Goal: Obtain resource: Download file/media

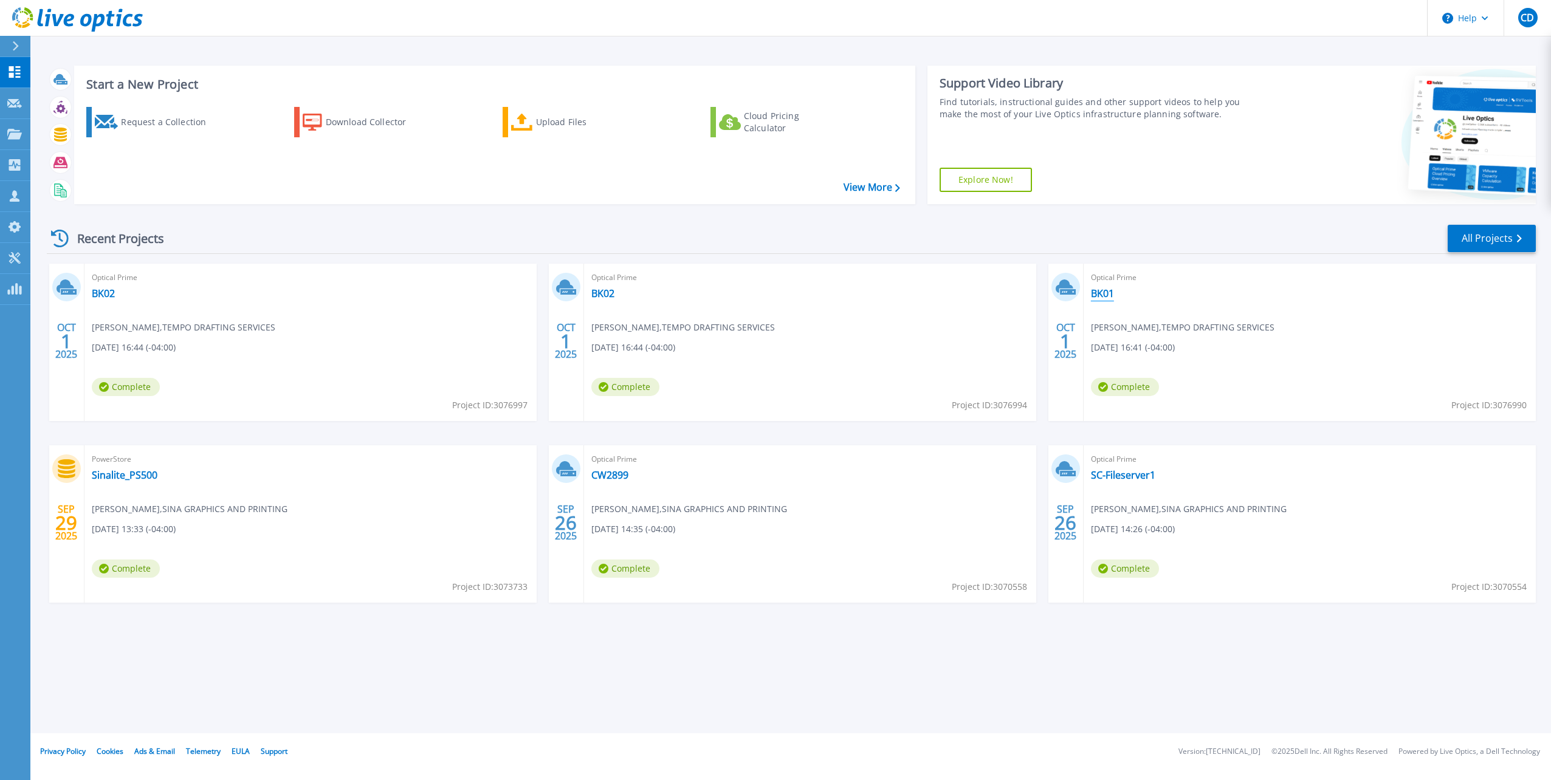
click at [1096, 292] on link "BK01" at bounding box center [1102, 293] width 23 height 12
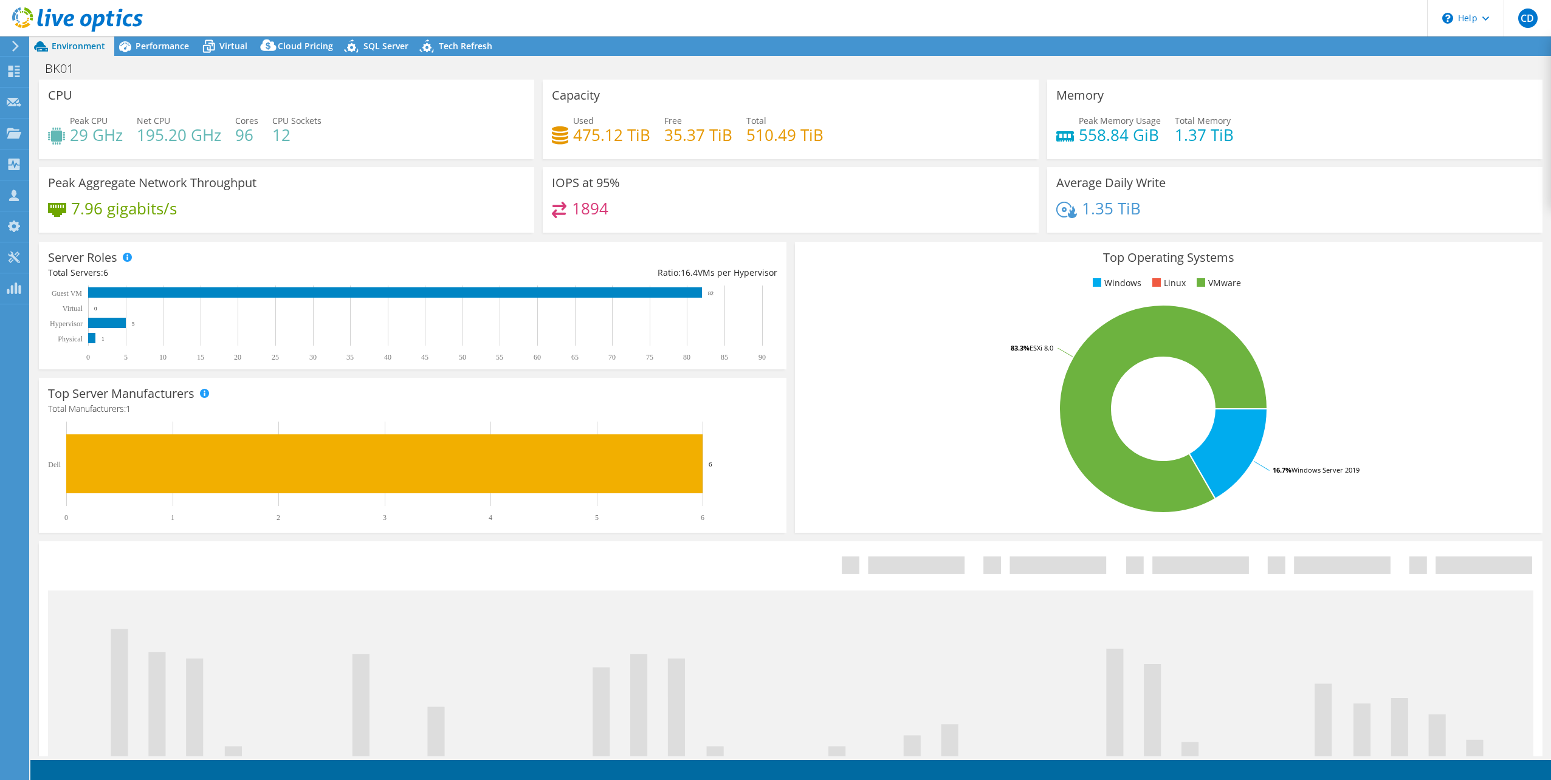
select select "USD"
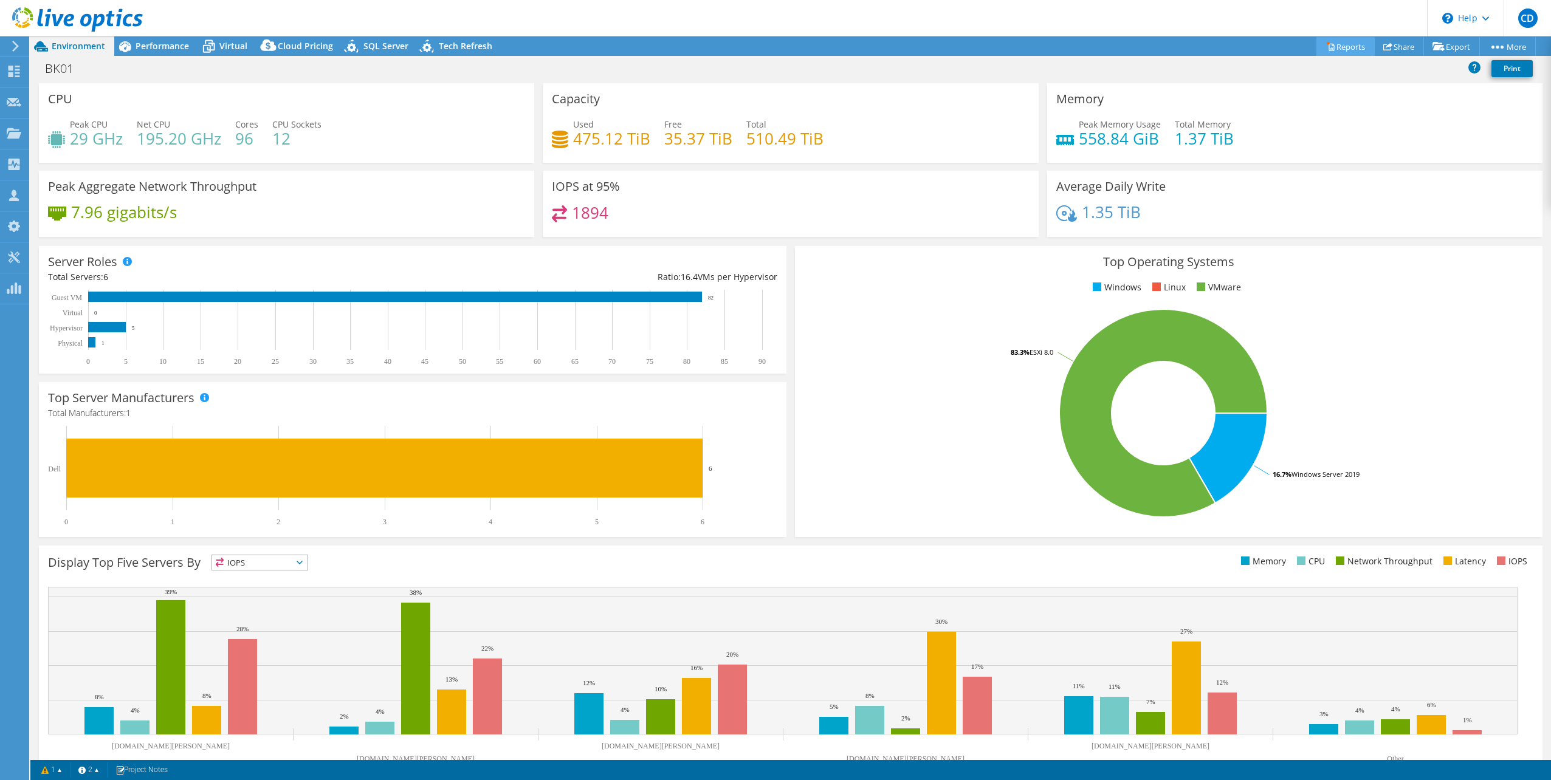
click at [1343, 43] on link "Reports" at bounding box center [1346, 46] width 58 height 19
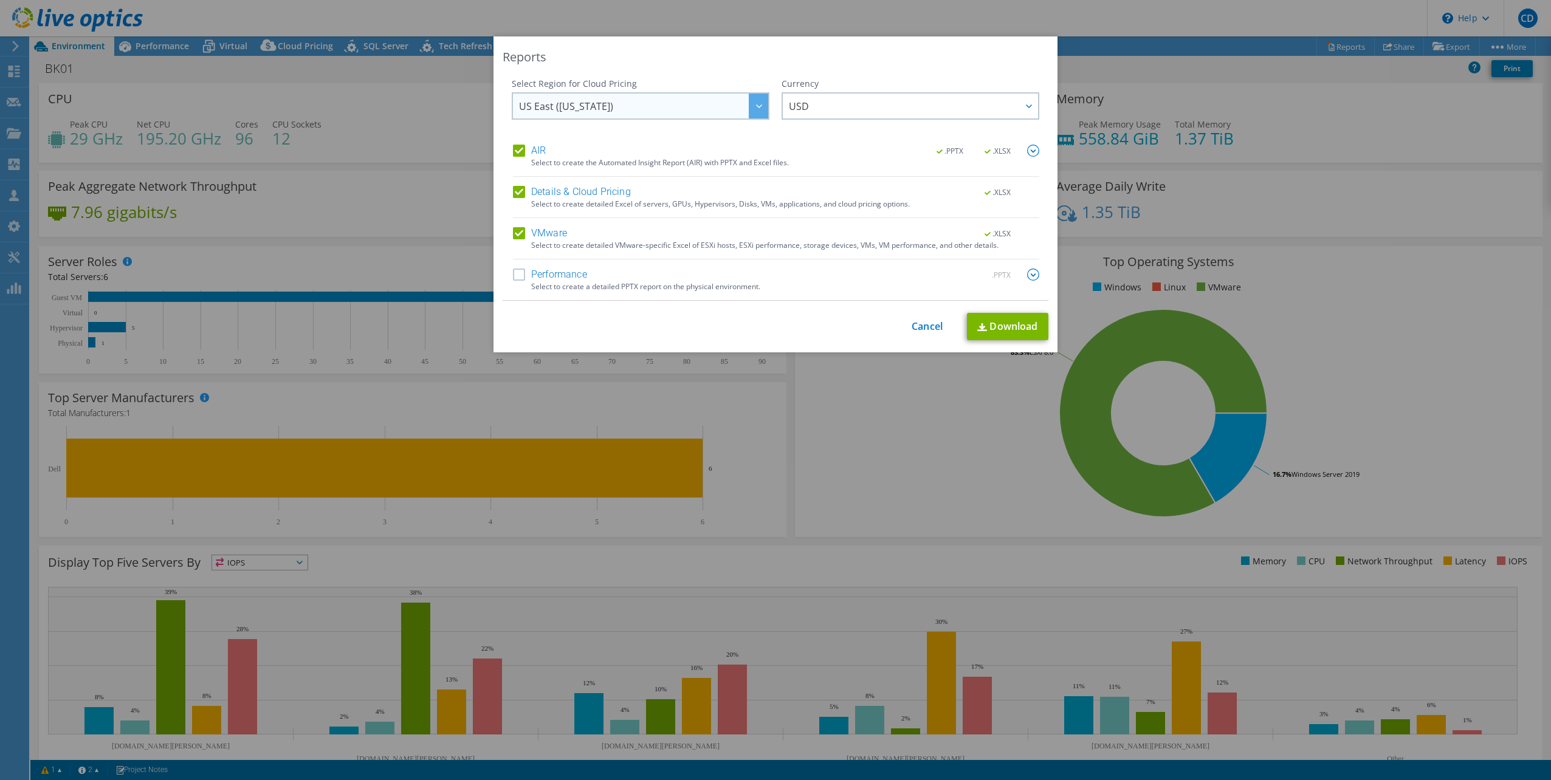
click at [557, 105] on span "US East ([US_STATE])" at bounding box center [566, 109] width 94 height 19
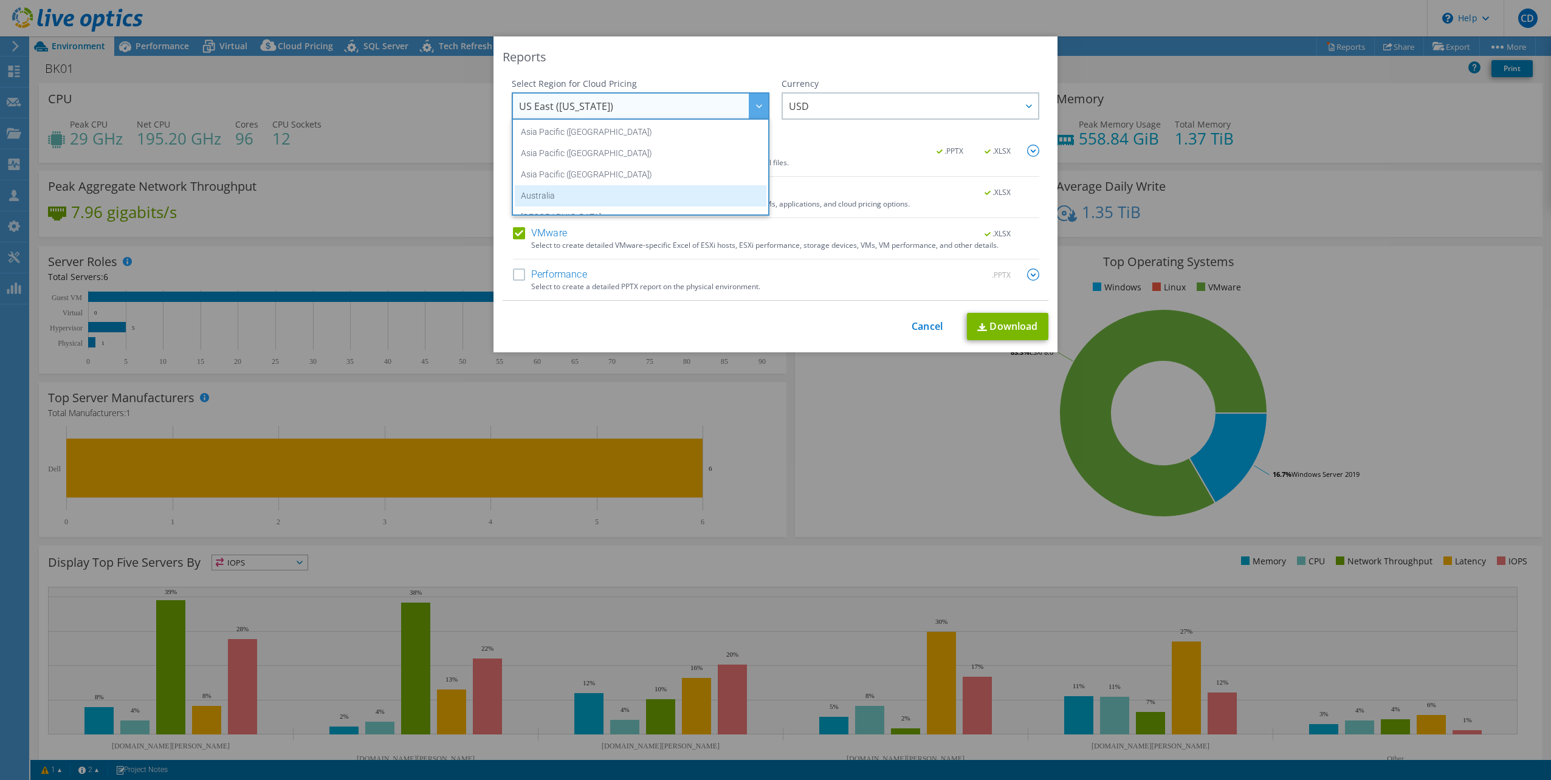
scroll to position [103, 0]
click at [543, 163] on li "[GEOGRAPHIC_DATA]" at bounding box center [641, 156] width 252 height 21
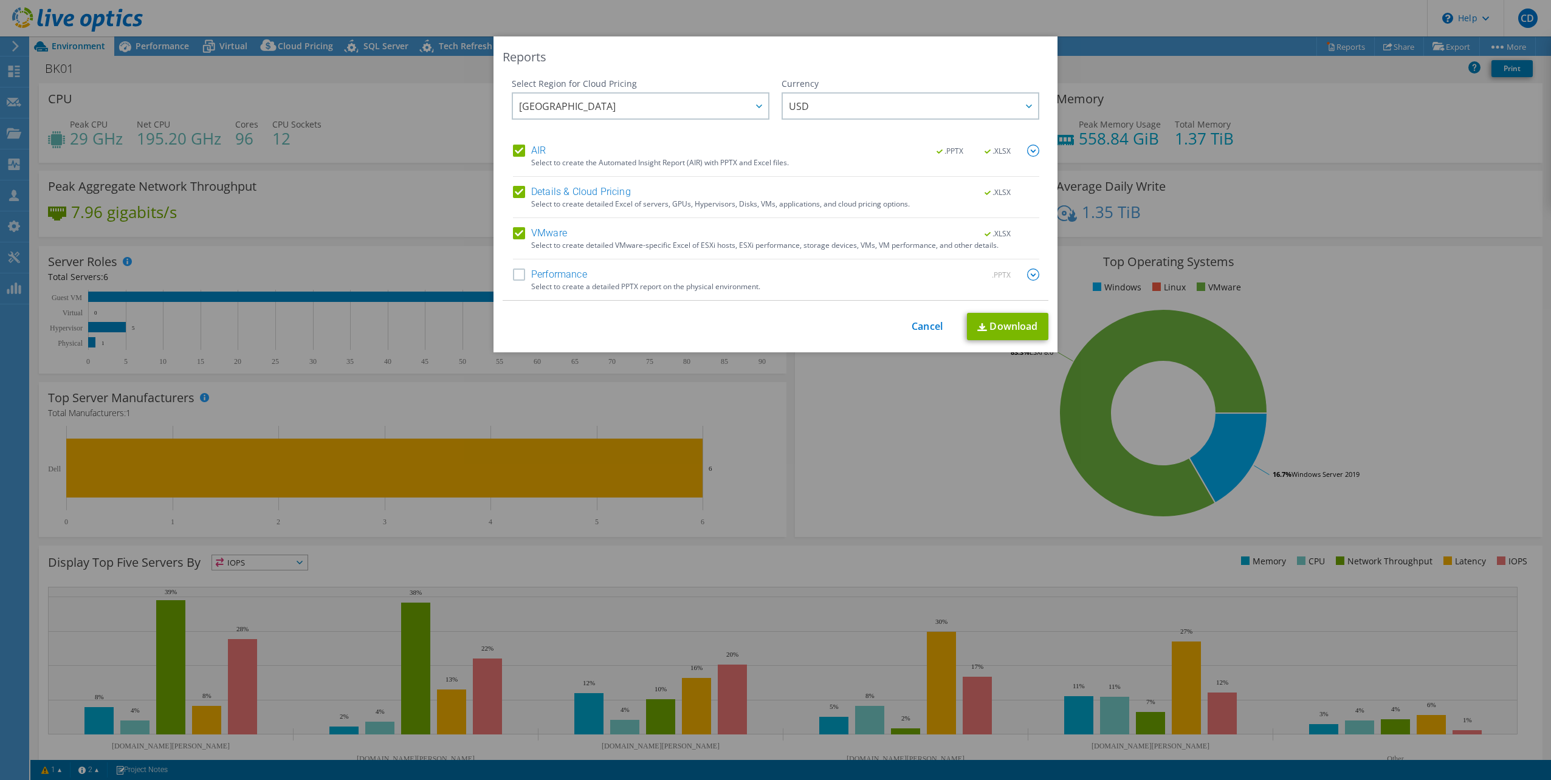
click at [513, 275] on label "Performance" at bounding box center [550, 275] width 74 height 12
click at [0, 0] on input "Performance" at bounding box center [0, 0] width 0 height 0
click at [607, 303] on div "Reports Select Region for Cloud Pricing Asia Pacific (Hong Kong) Asia Pacific (…" at bounding box center [776, 194] width 564 height 316
click at [819, 108] on span "USD" at bounding box center [913, 106] width 249 height 25
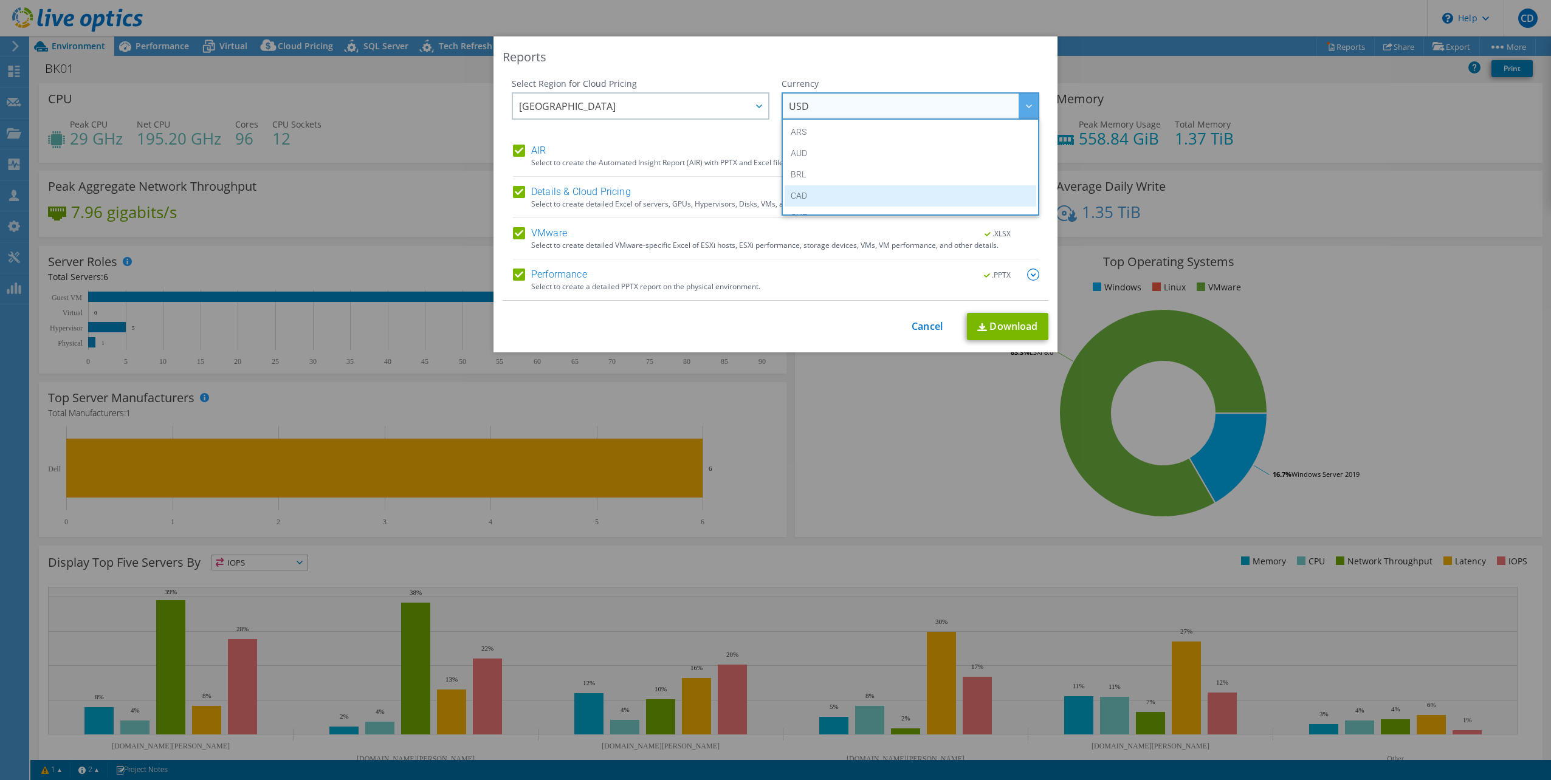
click at [811, 193] on li "CAD" at bounding box center [911, 195] width 252 height 21
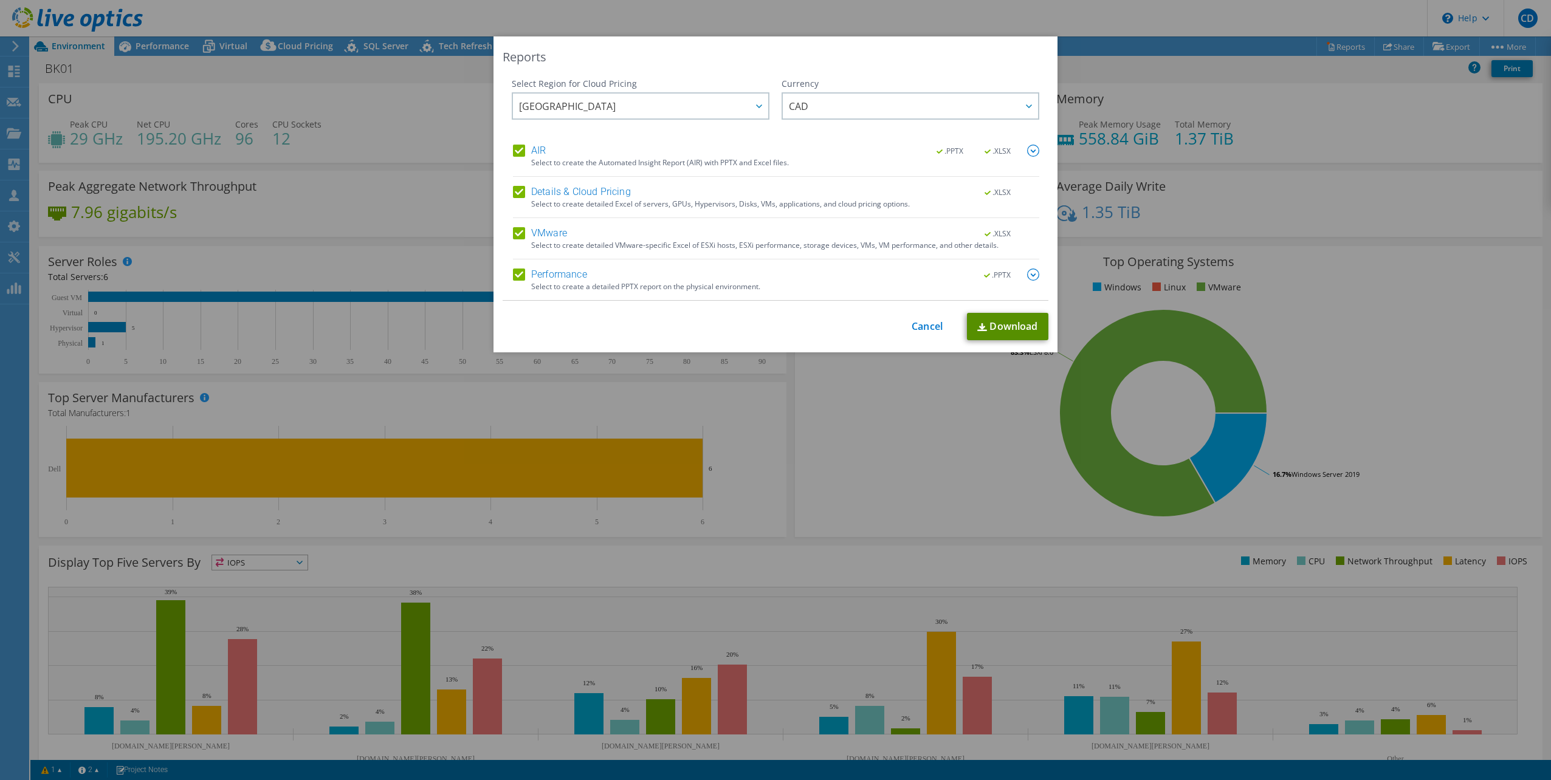
click at [1005, 323] on link "Download" at bounding box center [1007, 326] width 81 height 27
click at [912, 325] on link "Cancel" at bounding box center [927, 327] width 31 height 12
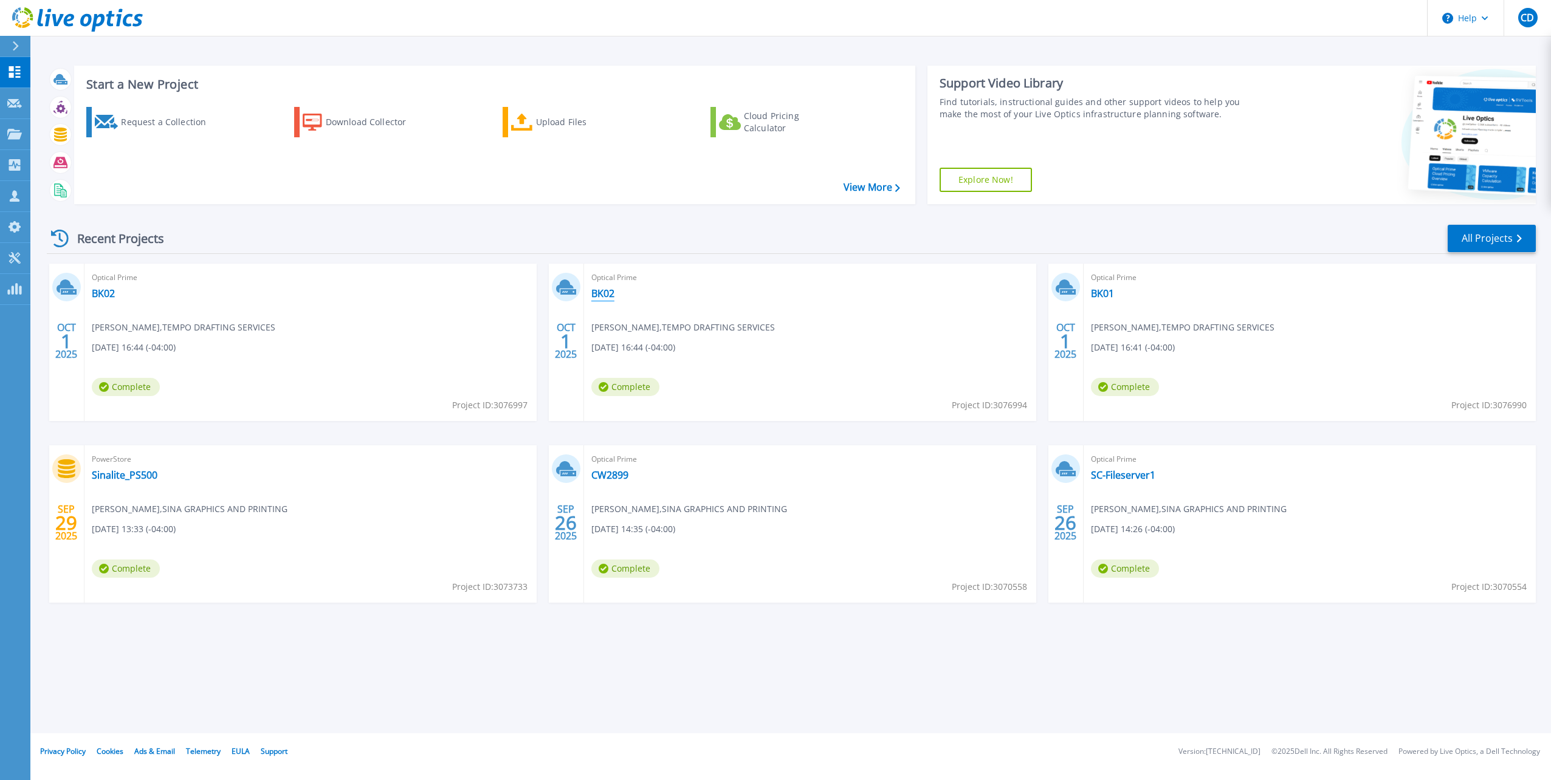
click at [600, 289] on link "BK02" at bounding box center [602, 293] width 23 height 12
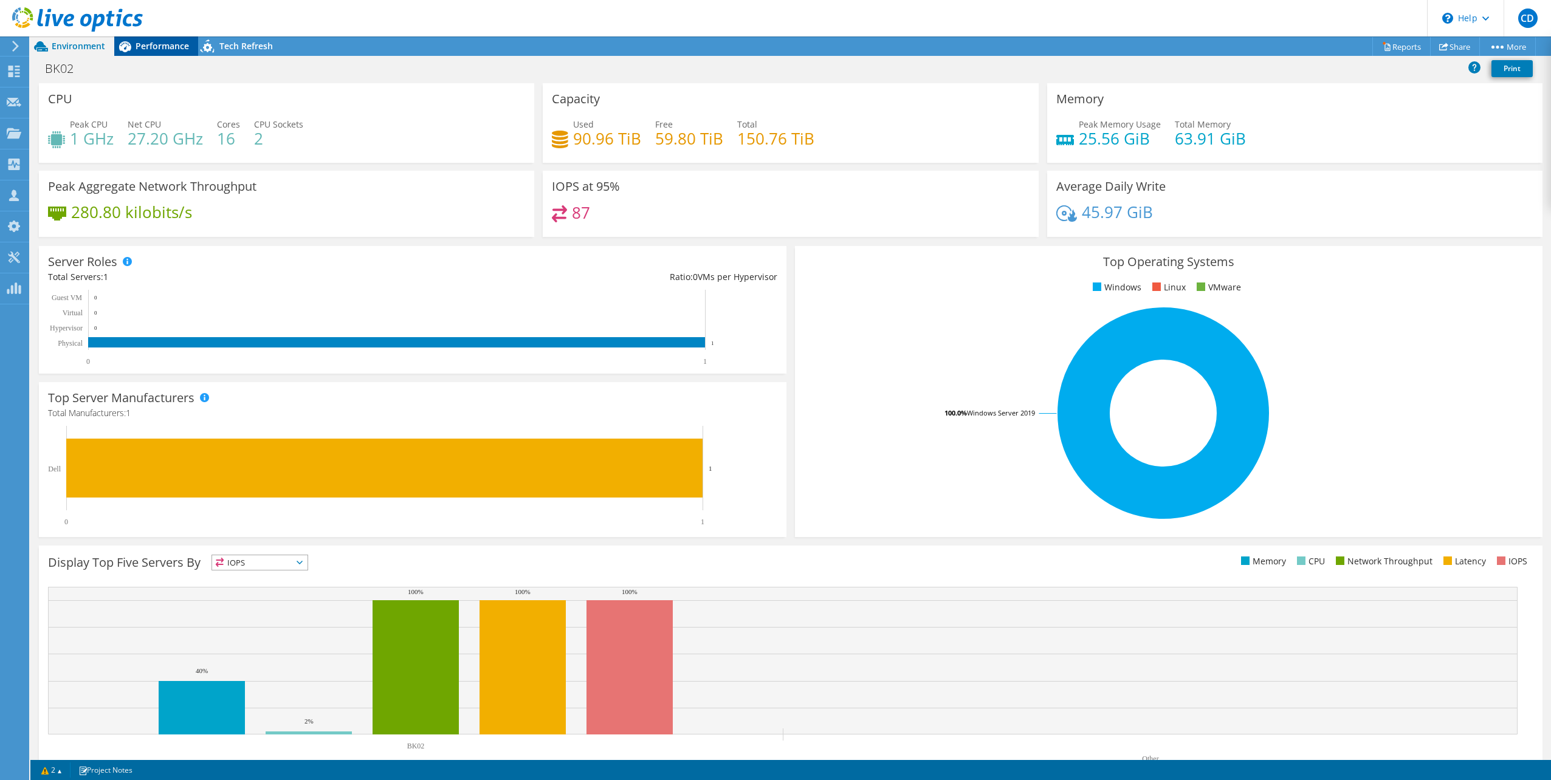
click at [133, 49] on icon at bounding box center [124, 46] width 21 height 21
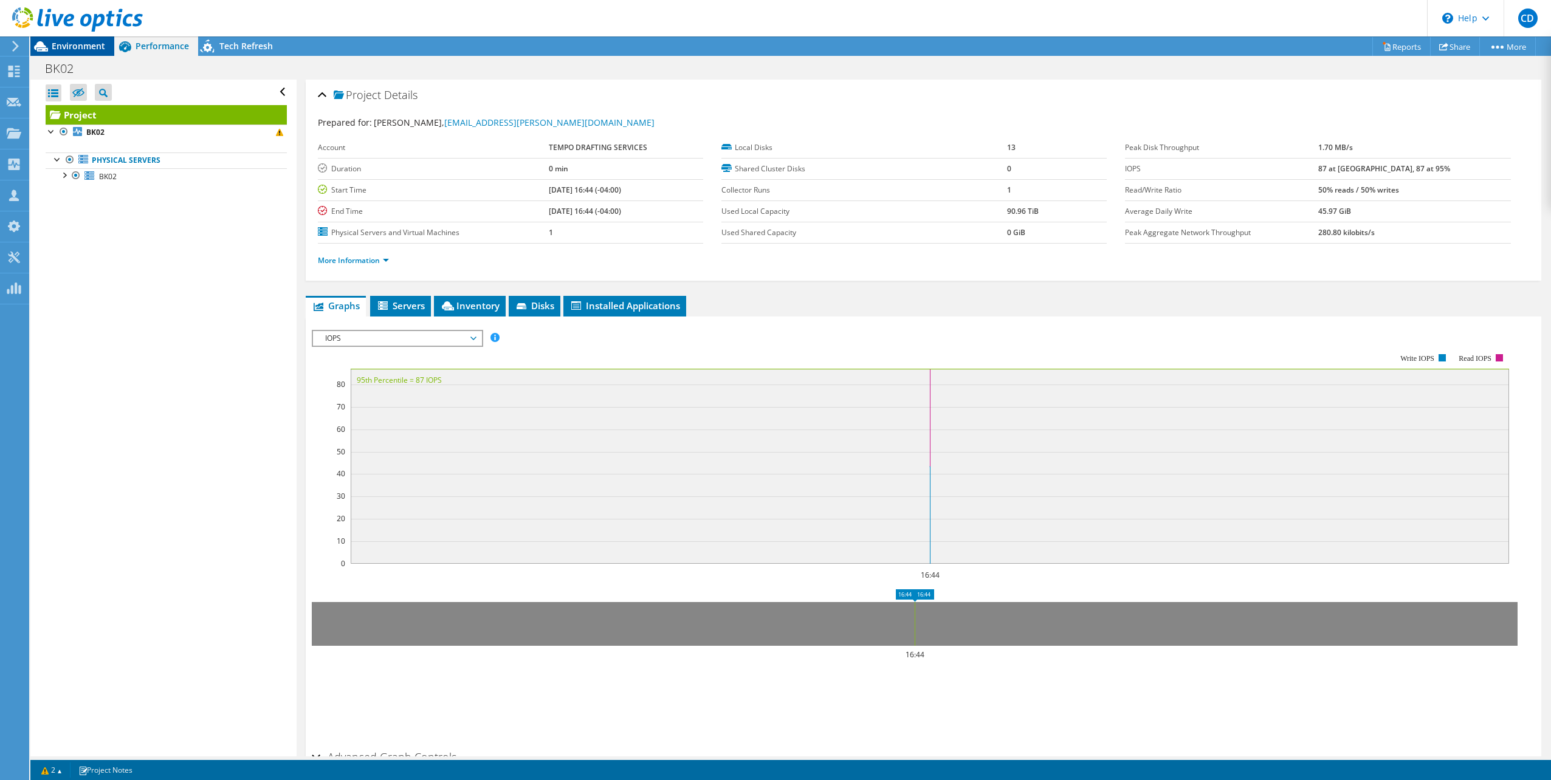
click at [44, 45] on icon at bounding box center [40, 46] width 21 height 21
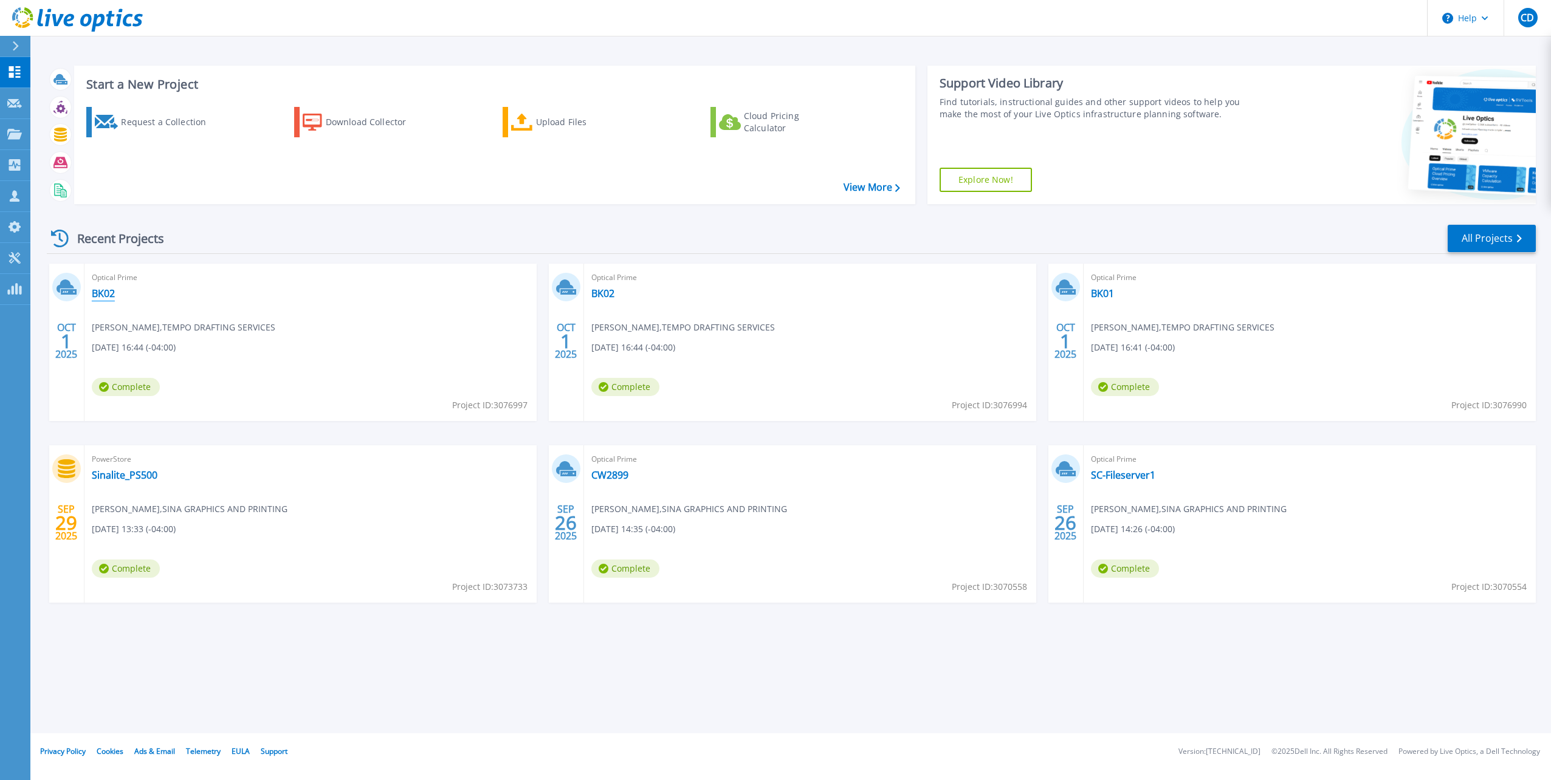
click at [102, 295] on link "BK02" at bounding box center [103, 293] width 23 height 12
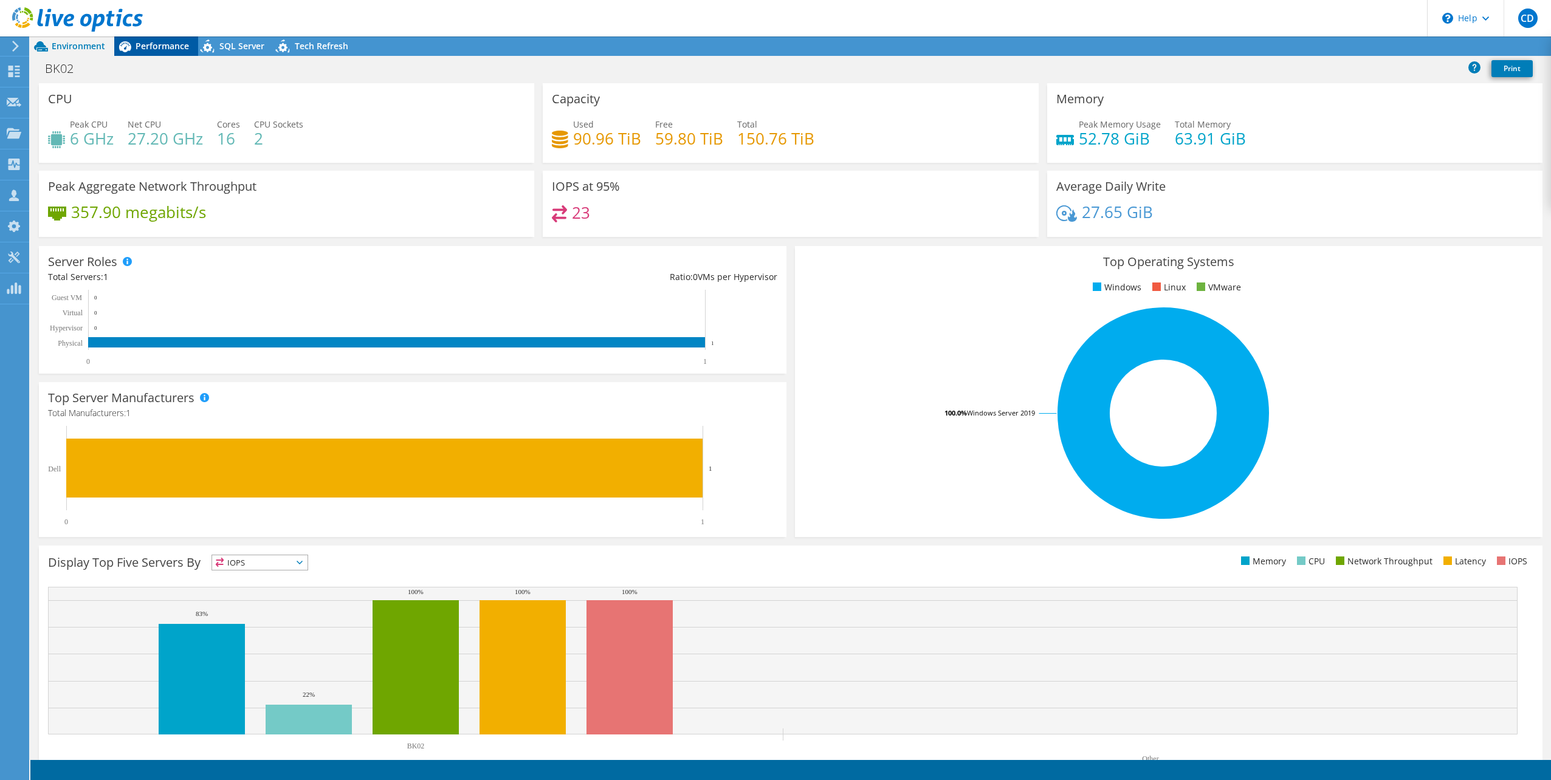
click at [147, 41] on span "Performance" at bounding box center [162, 46] width 53 height 12
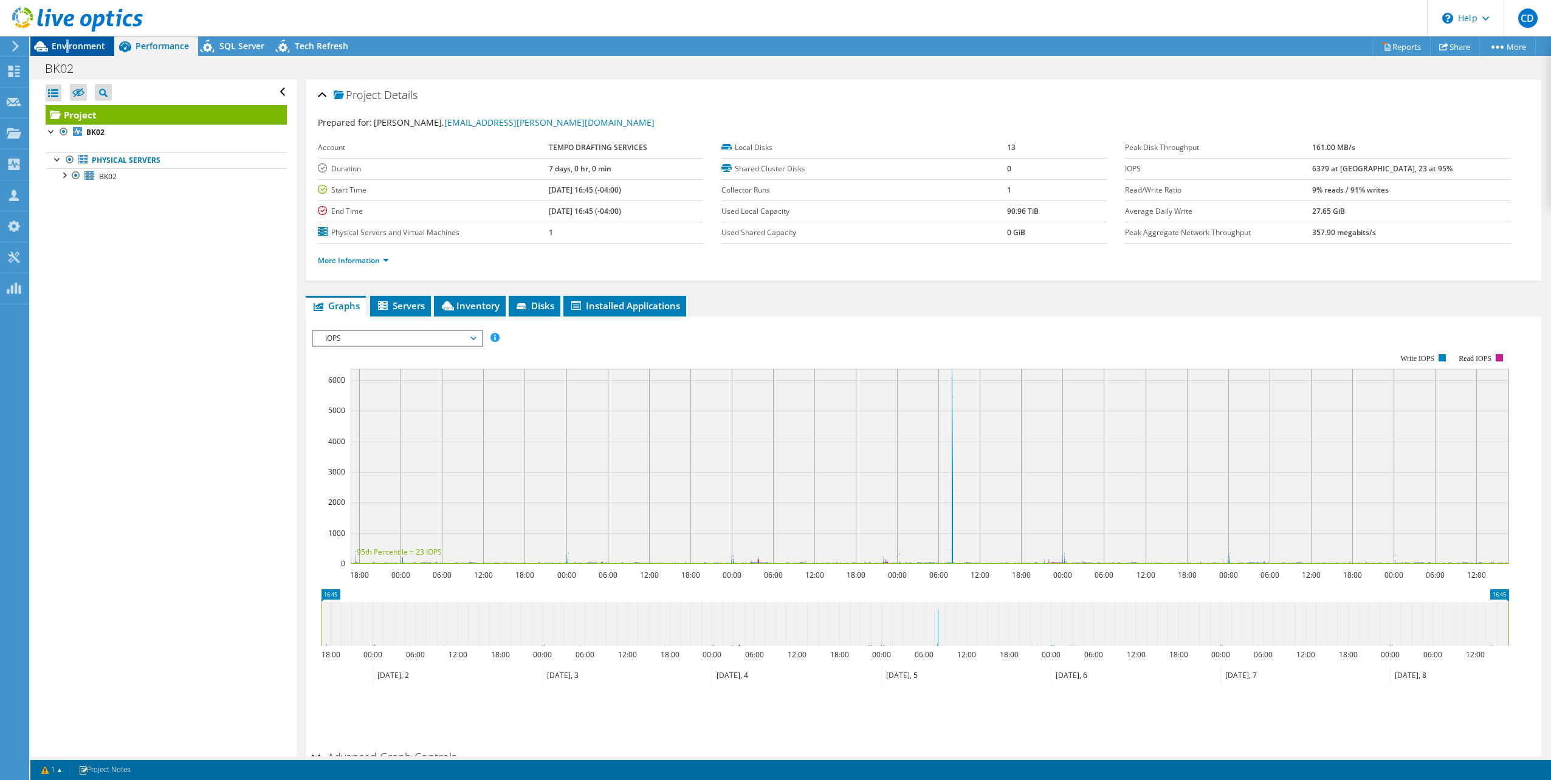
click at [67, 40] on span "Environment" at bounding box center [78, 46] width 53 height 12
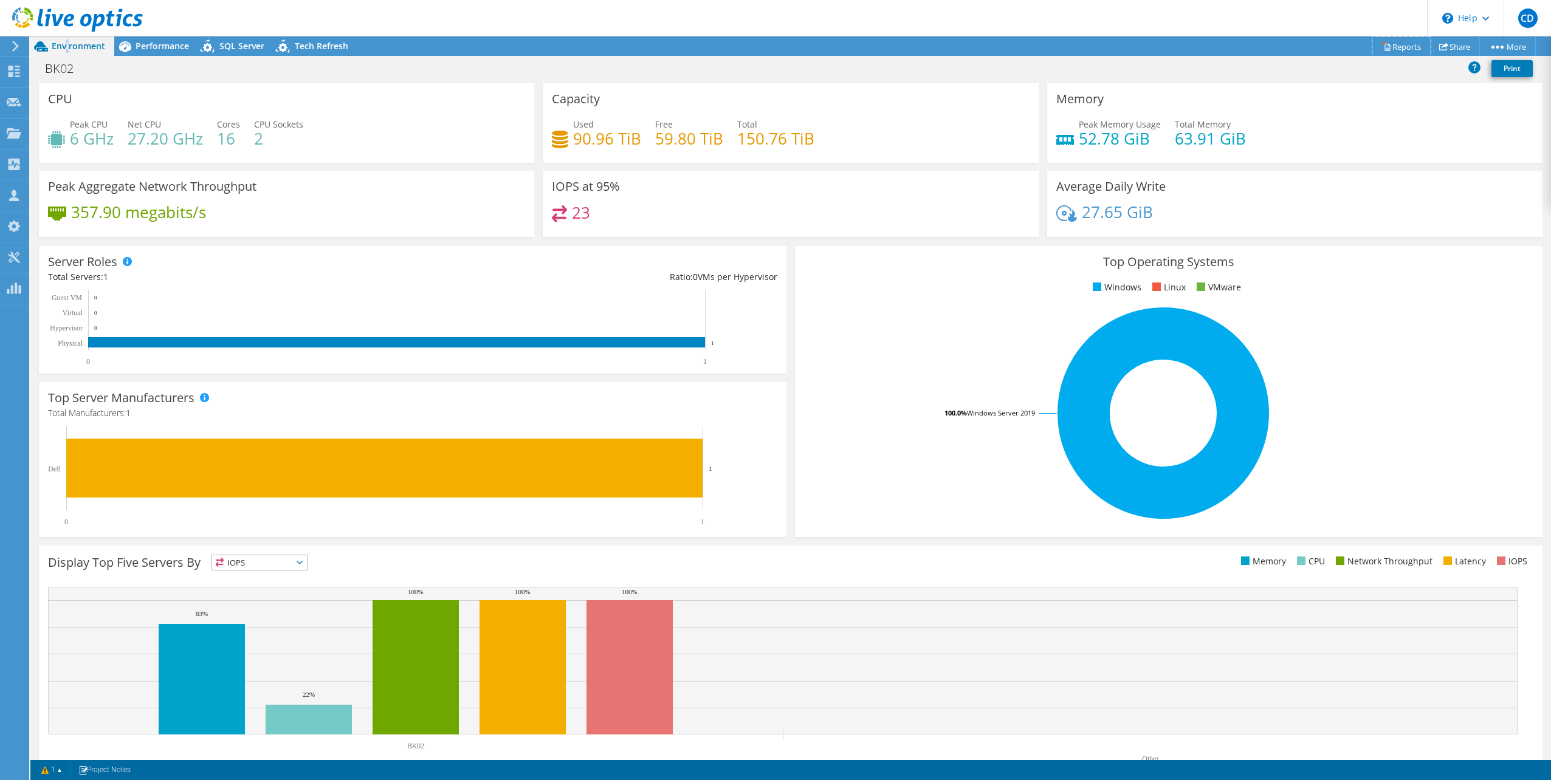
click at [1382, 50] on icon at bounding box center [1386, 46] width 9 height 9
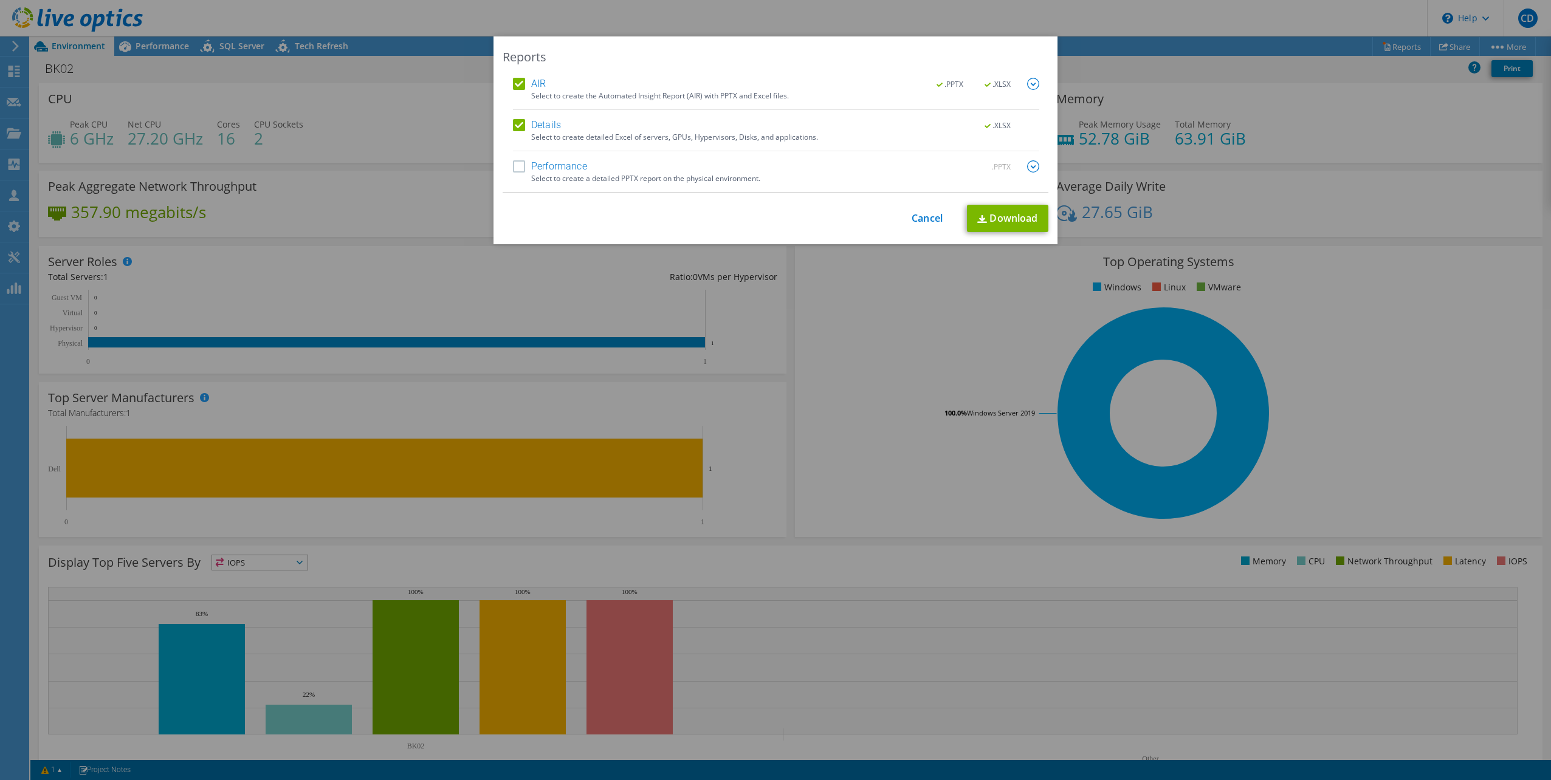
click at [518, 166] on label "Performance" at bounding box center [550, 166] width 74 height 12
click at [0, 0] on input "Performance" at bounding box center [0, 0] width 0 height 0
click at [992, 218] on link "Download" at bounding box center [1007, 218] width 81 height 27
click at [917, 221] on link "Cancel" at bounding box center [927, 219] width 31 height 12
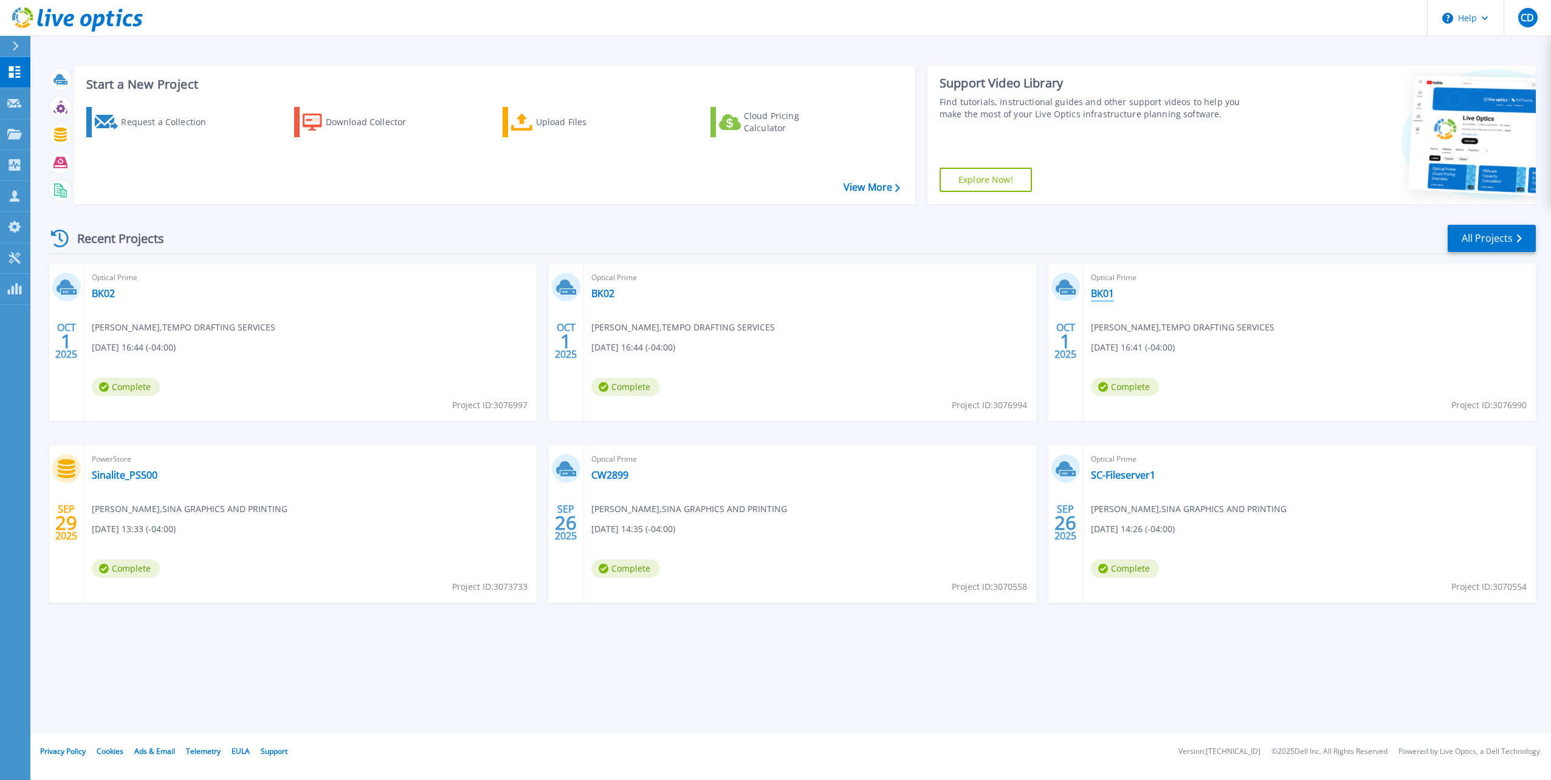
click at [1100, 290] on link "BK01" at bounding box center [1102, 293] width 23 height 12
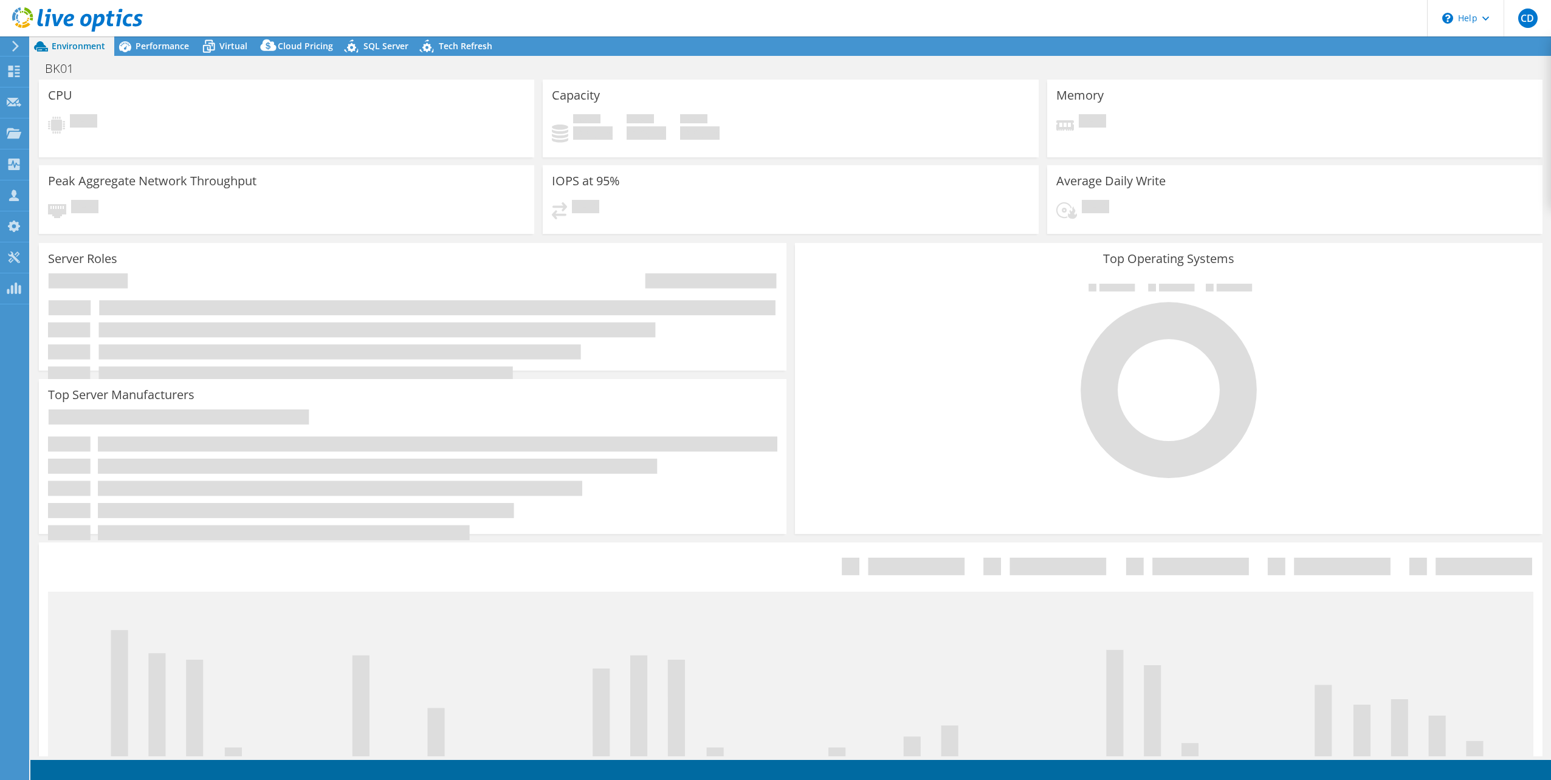
select select "[GEOGRAPHIC_DATA]"
select select "CAD"
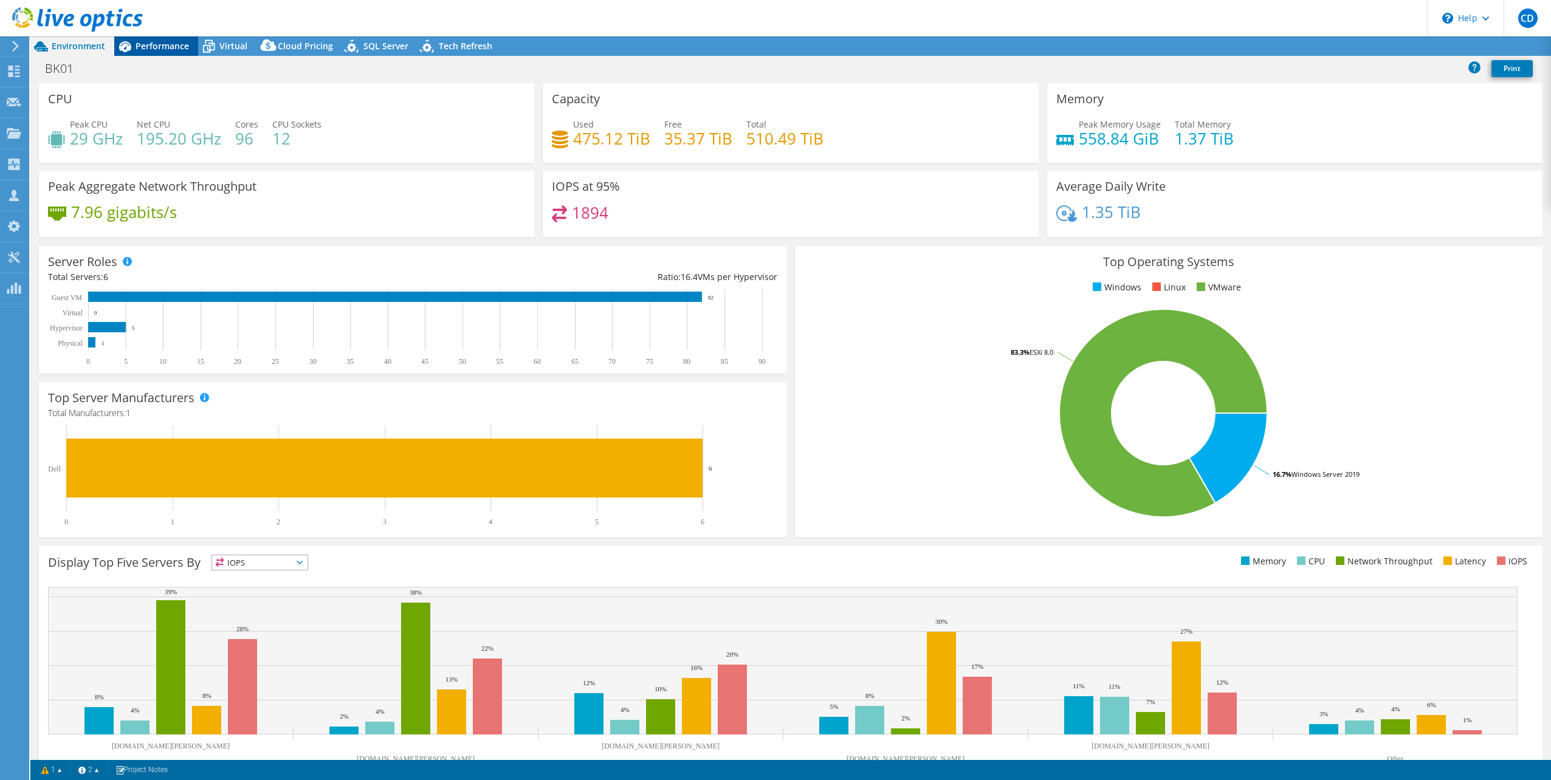
click at [166, 49] on span "Performance" at bounding box center [162, 46] width 53 height 12
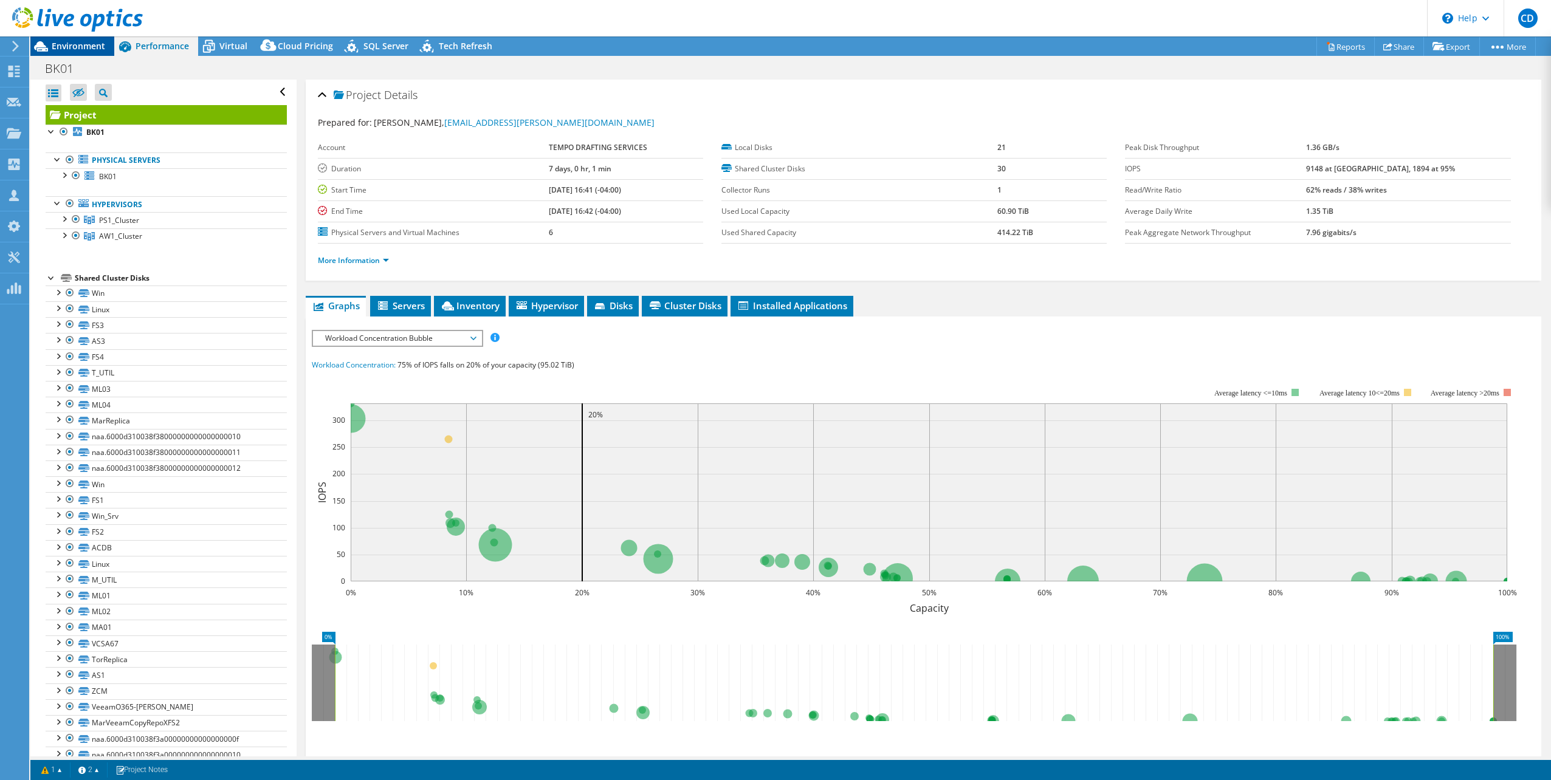
click at [72, 44] on span "Environment" at bounding box center [78, 46] width 53 height 12
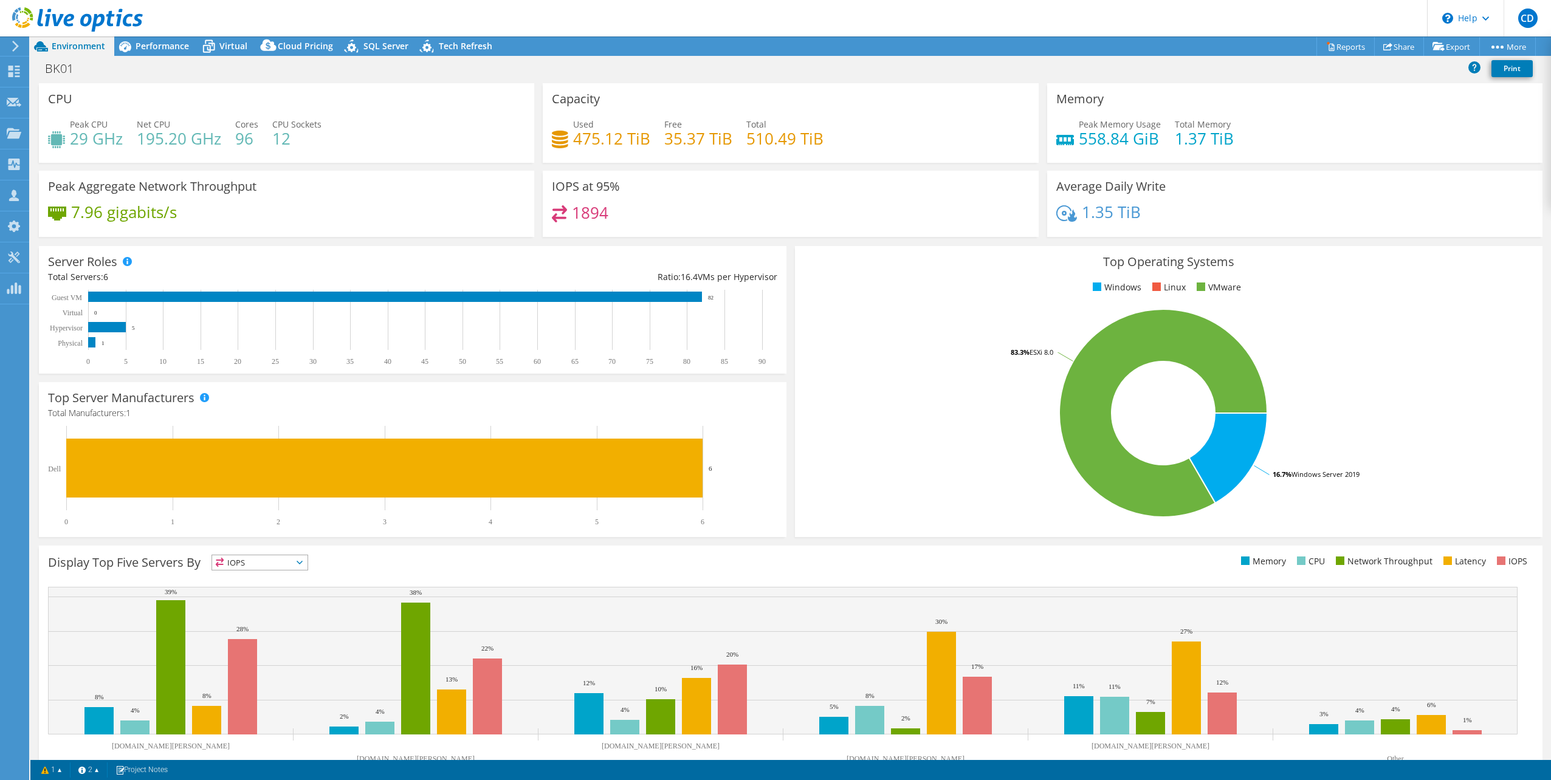
click at [64, 219] on icon at bounding box center [57, 214] width 18 height 14
